Goal: Task Accomplishment & Management: Use online tool/utility

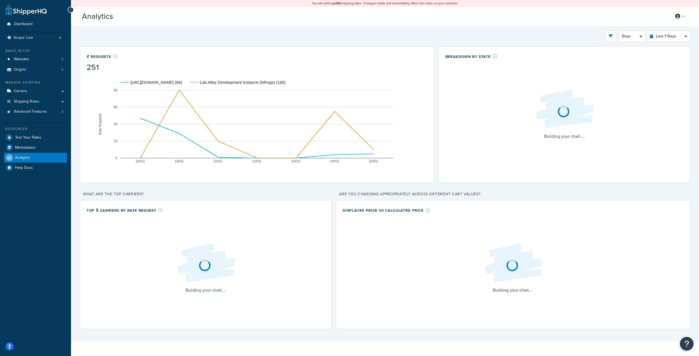
select select "last_7_days"
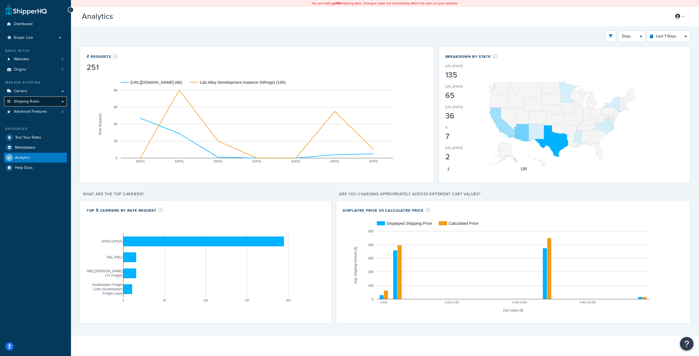
click at [34, 101] on span "Shipping Rules" at bounding box center [26, 101] width 25 height 5
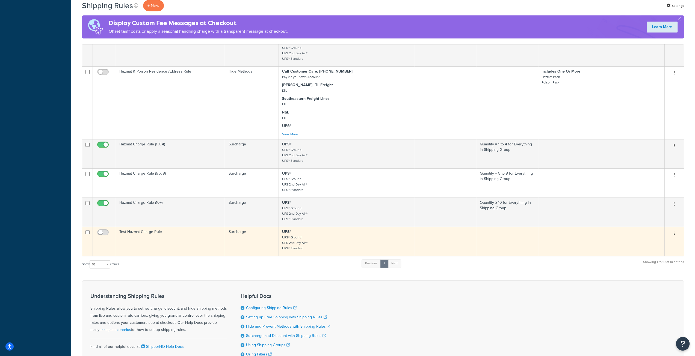
scroll to position [229, 0]
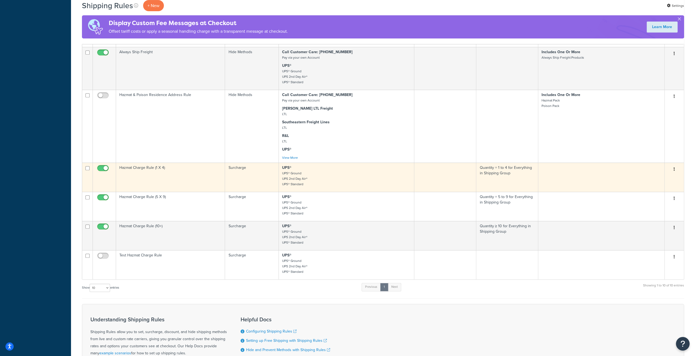
click at [221, 181] on td "Hazmat Charge Rule (1 X 4)" at bounding box center [170, 177] width 109 height 29
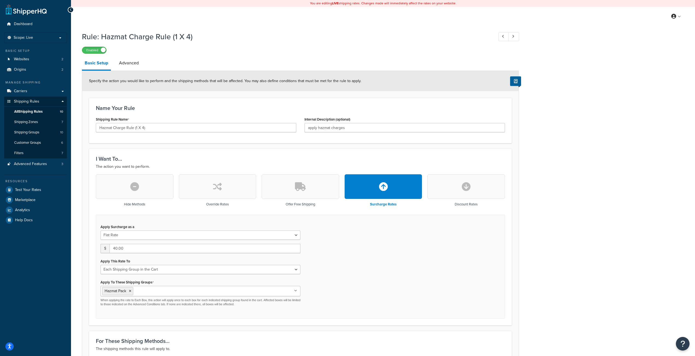
select select "SHIPPING_GROUP"
drag, startPoint x: 0, startPoint y: 0, endPoint x: 133, endPoint y: 62, distance: 146.6
click at [133, 62] on link "Advanced" at bounding box center [128, 63] width 25 height 13
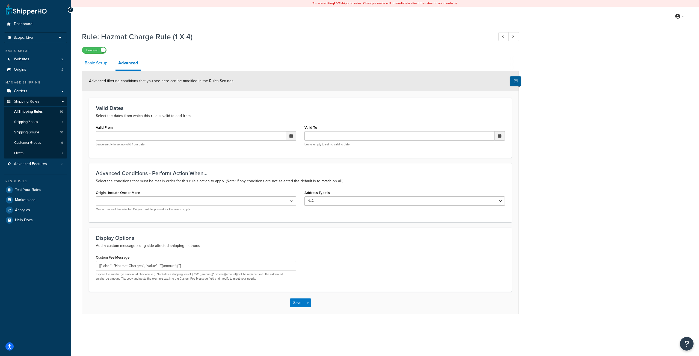
click at [106, 64] on link "Basic Setup" at bounding box center [96, 63] width 28 height 13
select select "SHIPPING_GROUP"
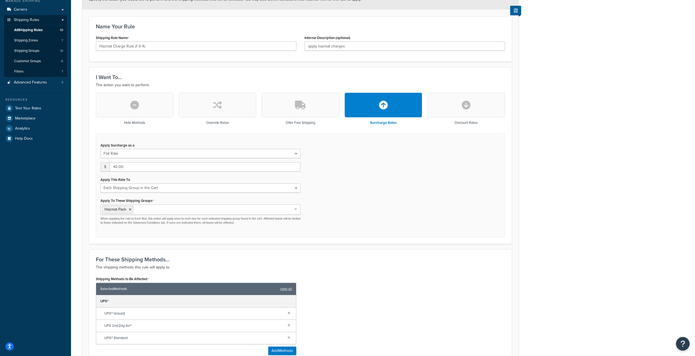
scroll to position [82, 0]
